Goal: Task Accomplishment & Management: Use online tool/utility

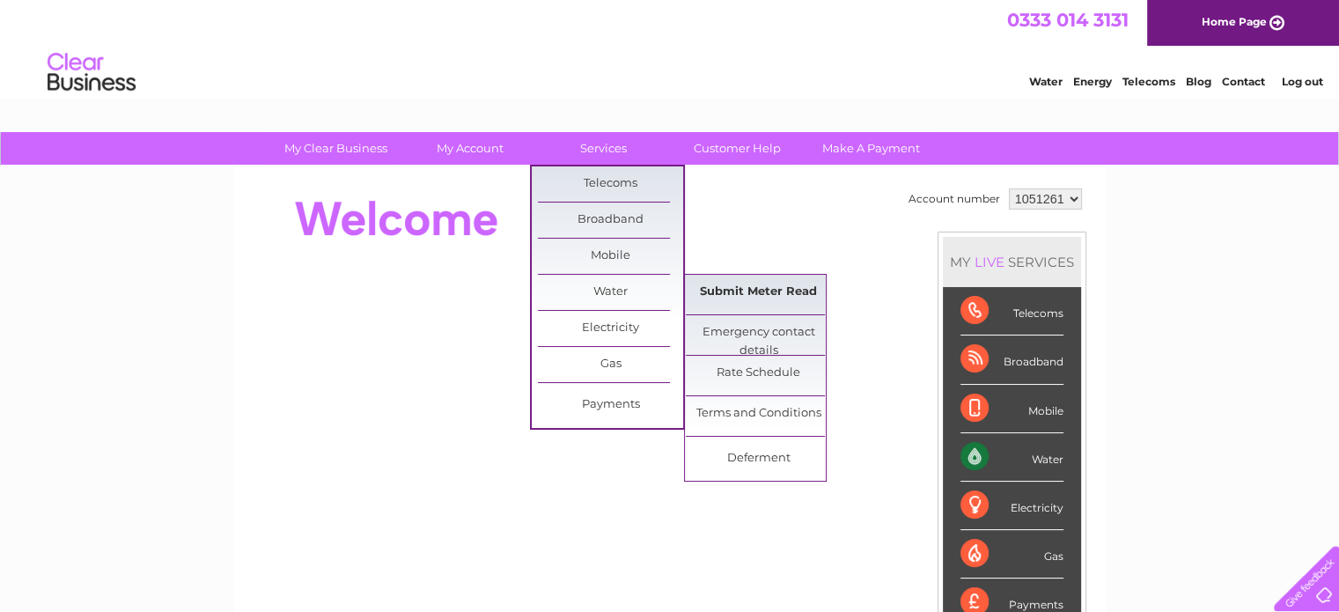
click at [747, 291] on link "Submit Meter Read" at bounding box center [758, 292] width 145 height 35
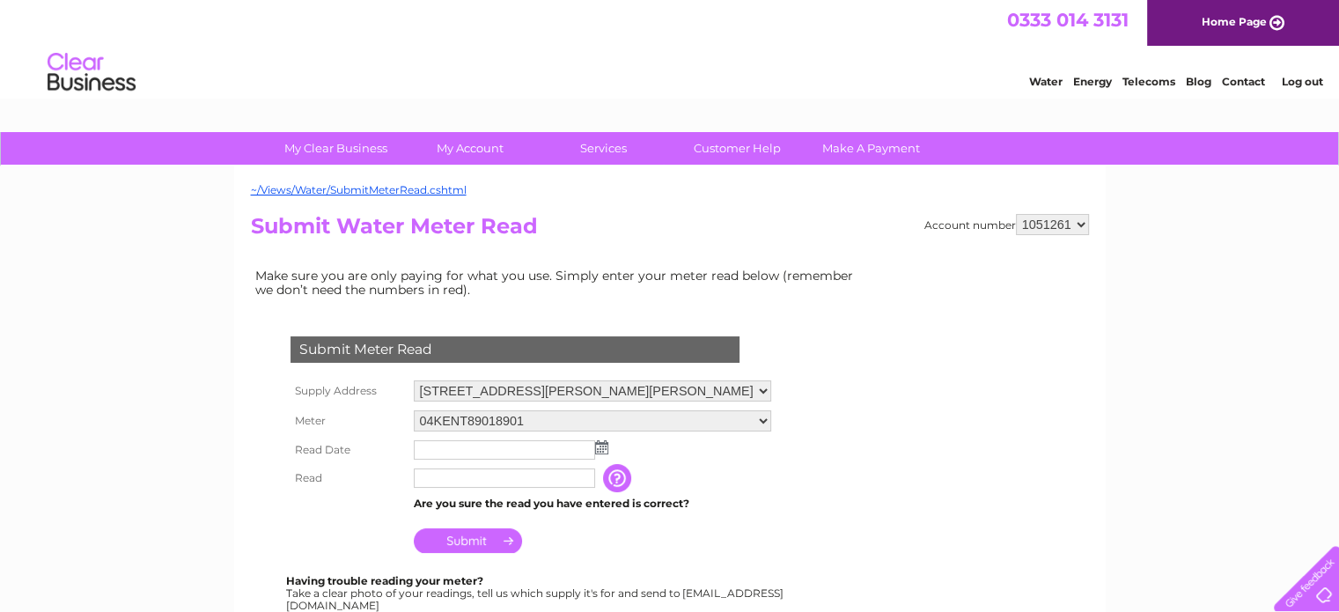
click at [602, 450] on img at bounding box center [601, 447] width 13 height 14
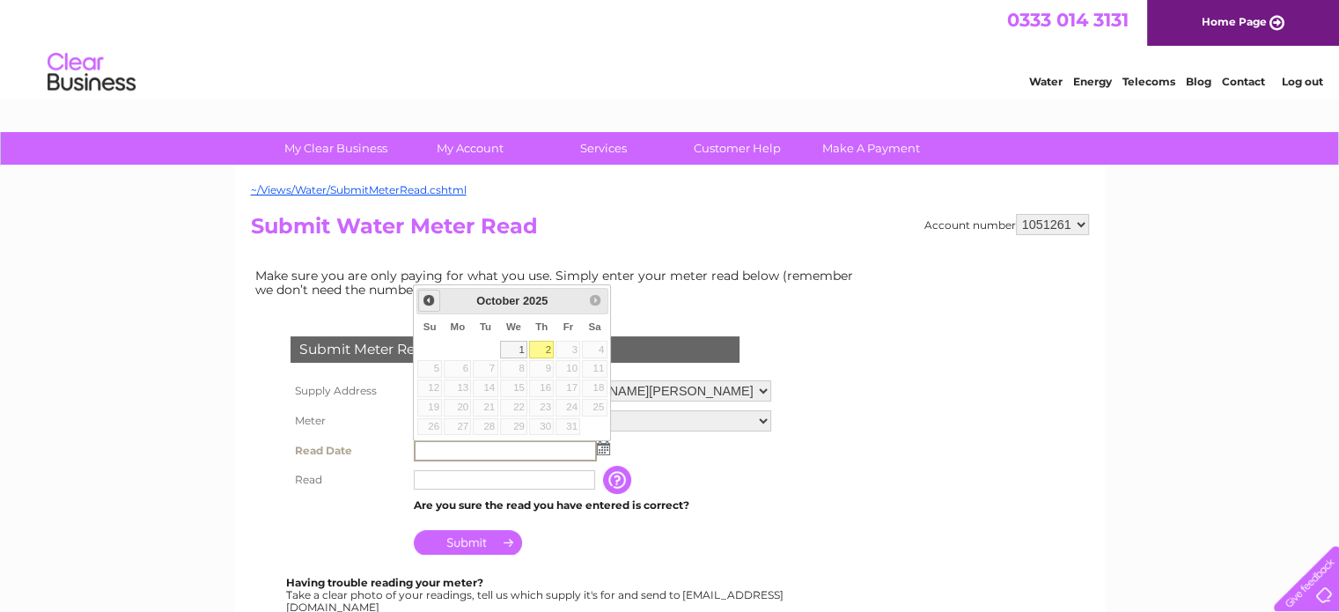
click at [423, 305] on span "Prev" at bounding box center [429, 300] width 14 height 14
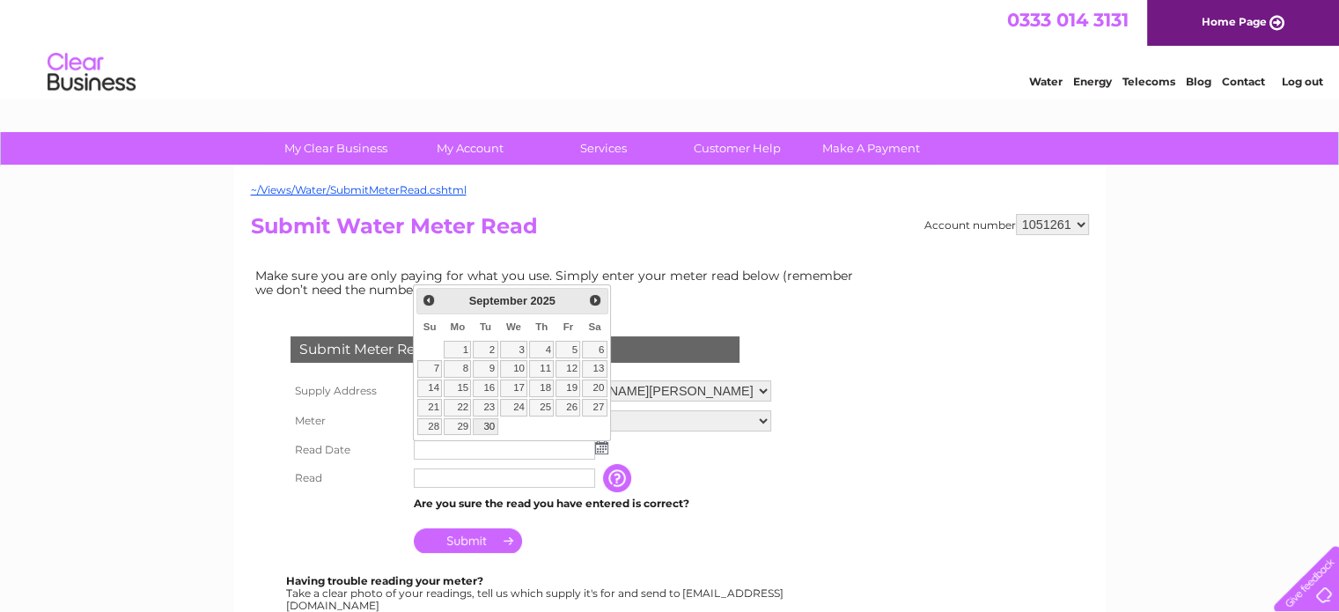
click at [493, 425] on link "30" at bounding box center [485, 427] width 25 height 18
type input "2025/09/30"
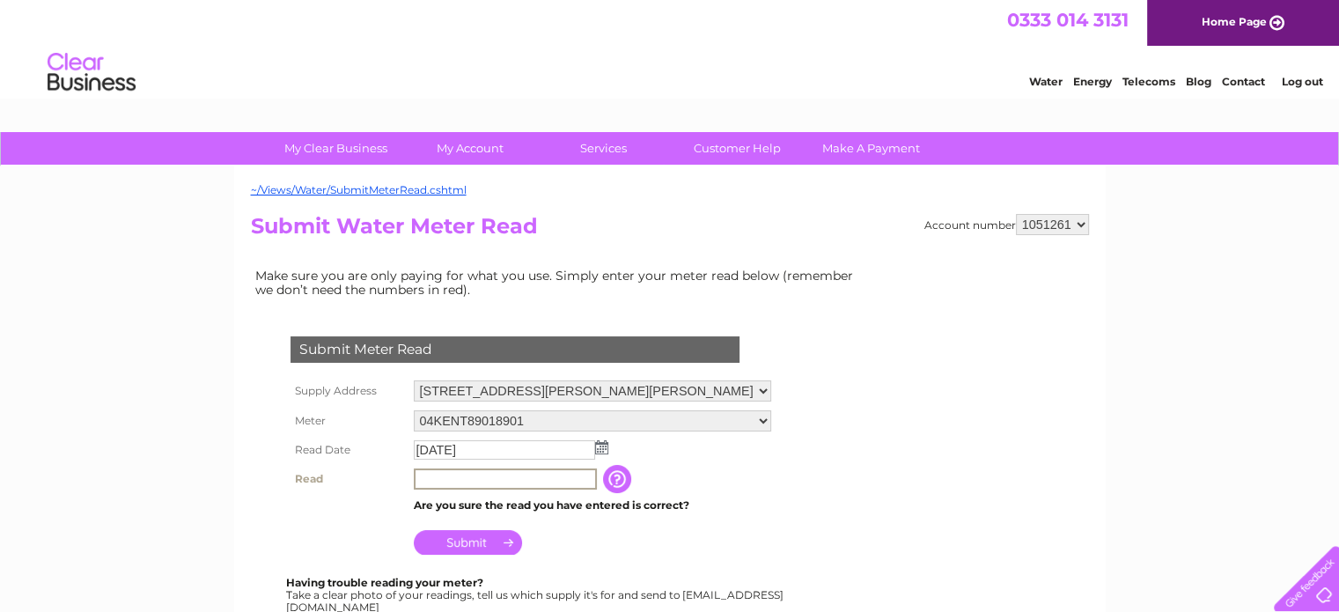
click at [479, 478] on input "text" at bounding box center [505, 478] width 183 height 21
type input "9776"
click at [466, 538] on input "Submit" at bounding box center [468, 542] width 108 height 25
